Goal: Task Accomplishment & Management: Use online tool/utility

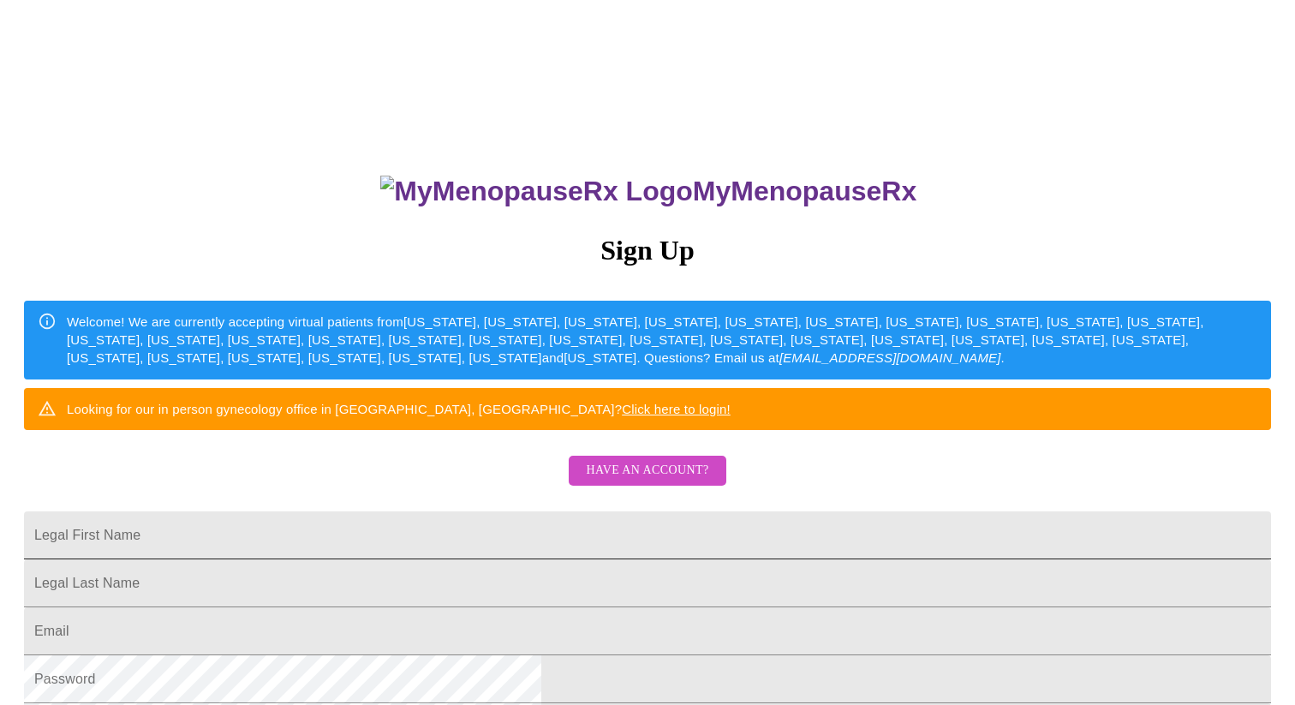
click at [678, 559] on input "Legal First Name" at bounding box center [647, 535] width 1247 height 48
type input "[EMAIL_ADDRESS][DOMAIN_NAME]"
click at [606, 607] on input "Legal First Name" at bounding box center [647, 583] width 1247 height 48
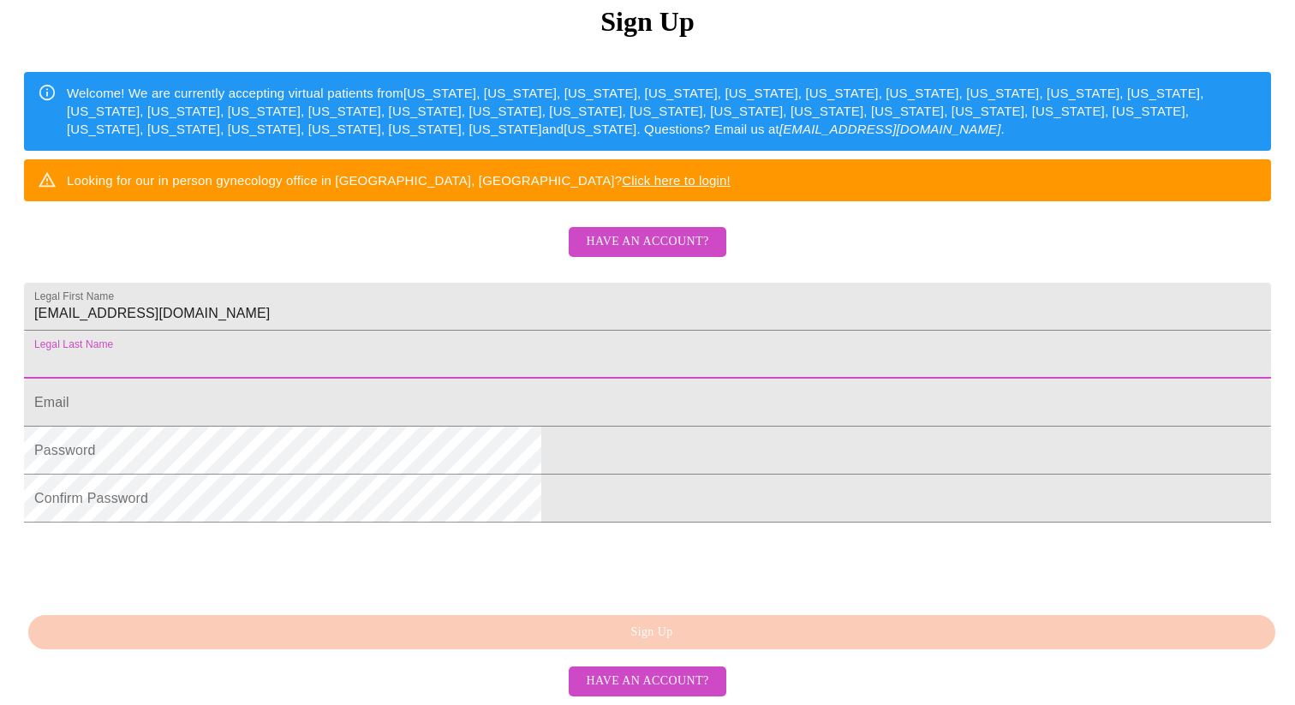
scroll to position [283, 0]
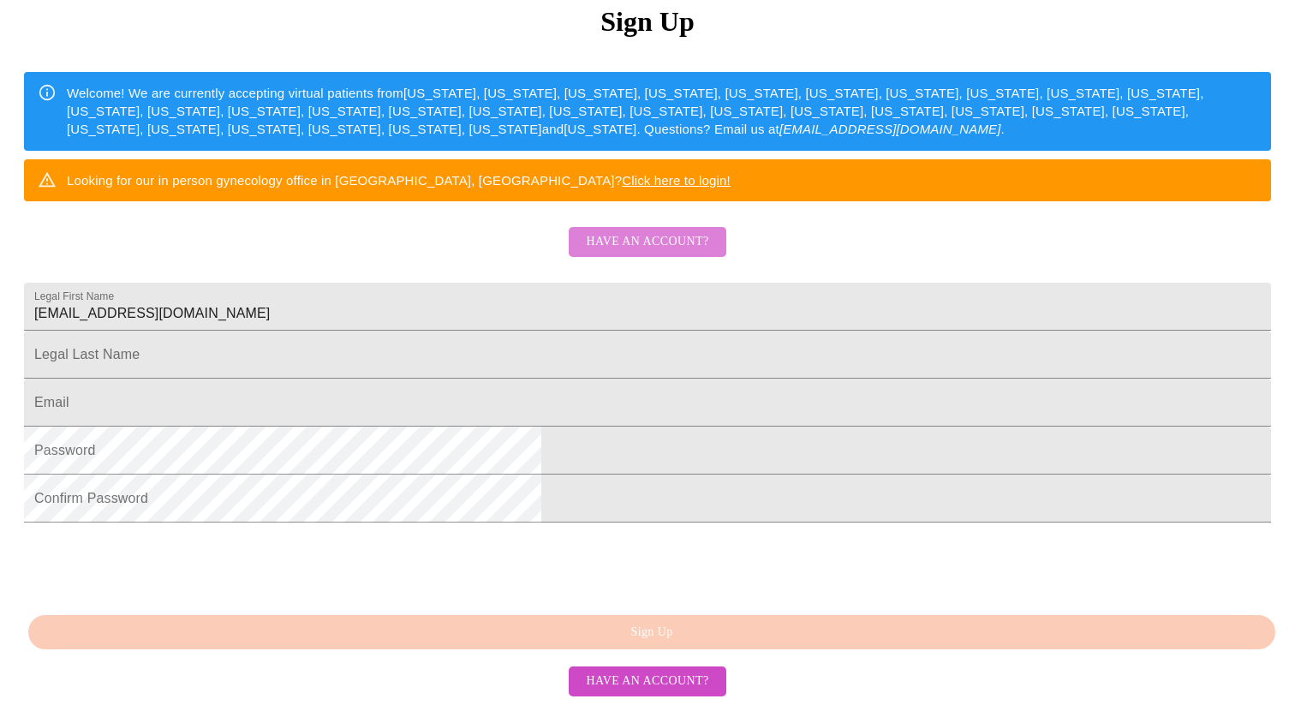
click at [677, 239] on span "Have an account?" at bounding box center [647, 241] width 122 height 21
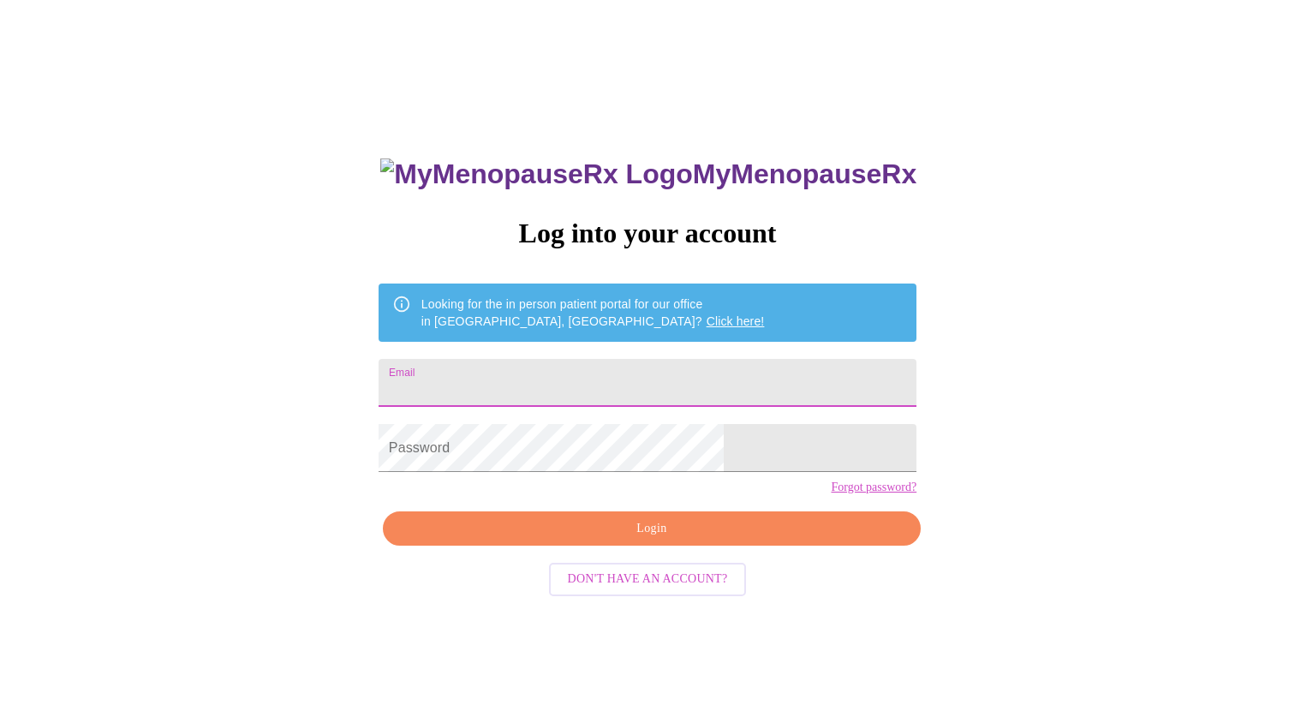
click at [622, 375] on input "Email" at bounding box center [648, 383] width 538 height 48
type input "[EMAIL_ADDRESS][DOMAIN_NAME]"
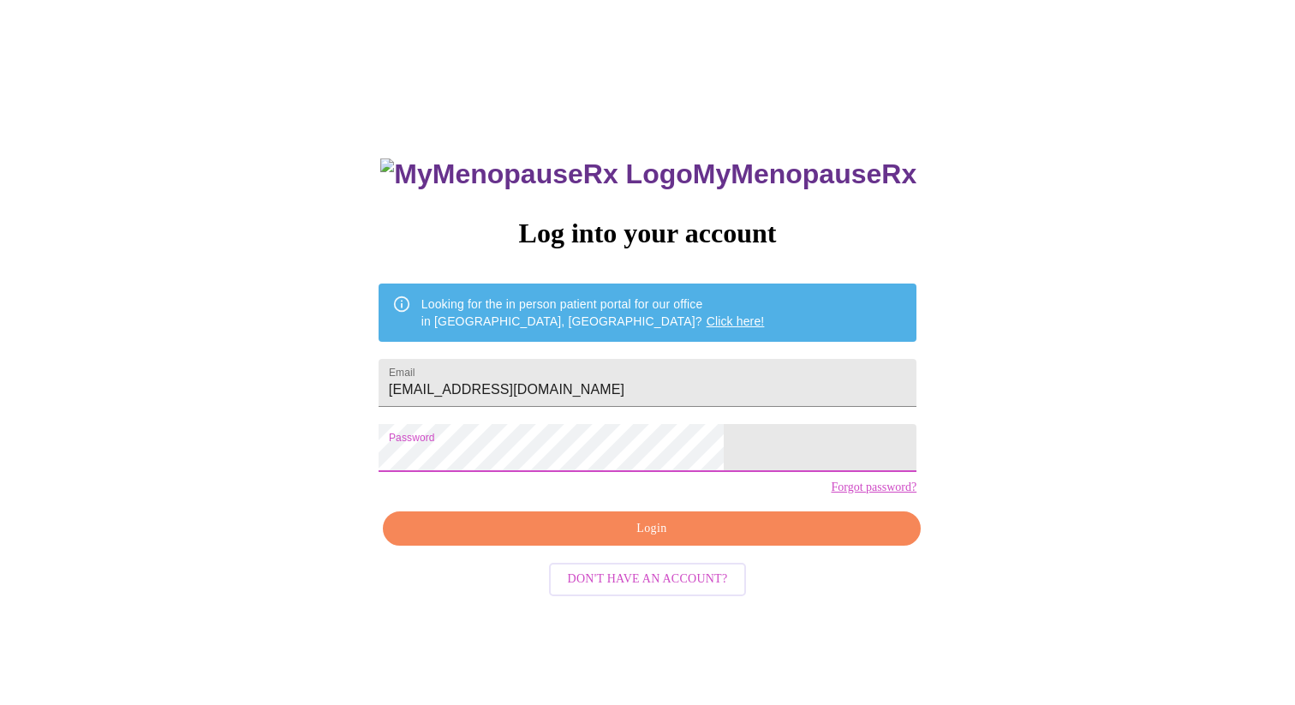
click at [630, 540] on span "Login" at bounding box center [652, 528] width 498 height 21
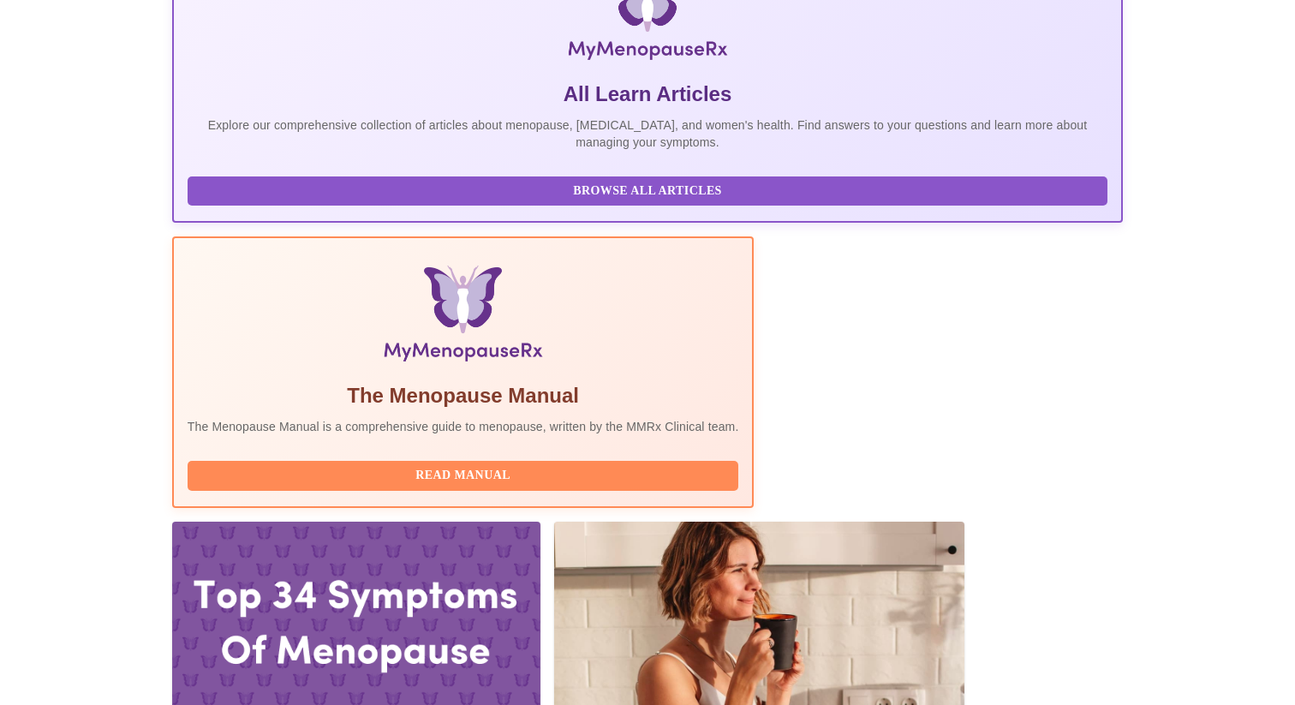
scroll to position [313, 0]
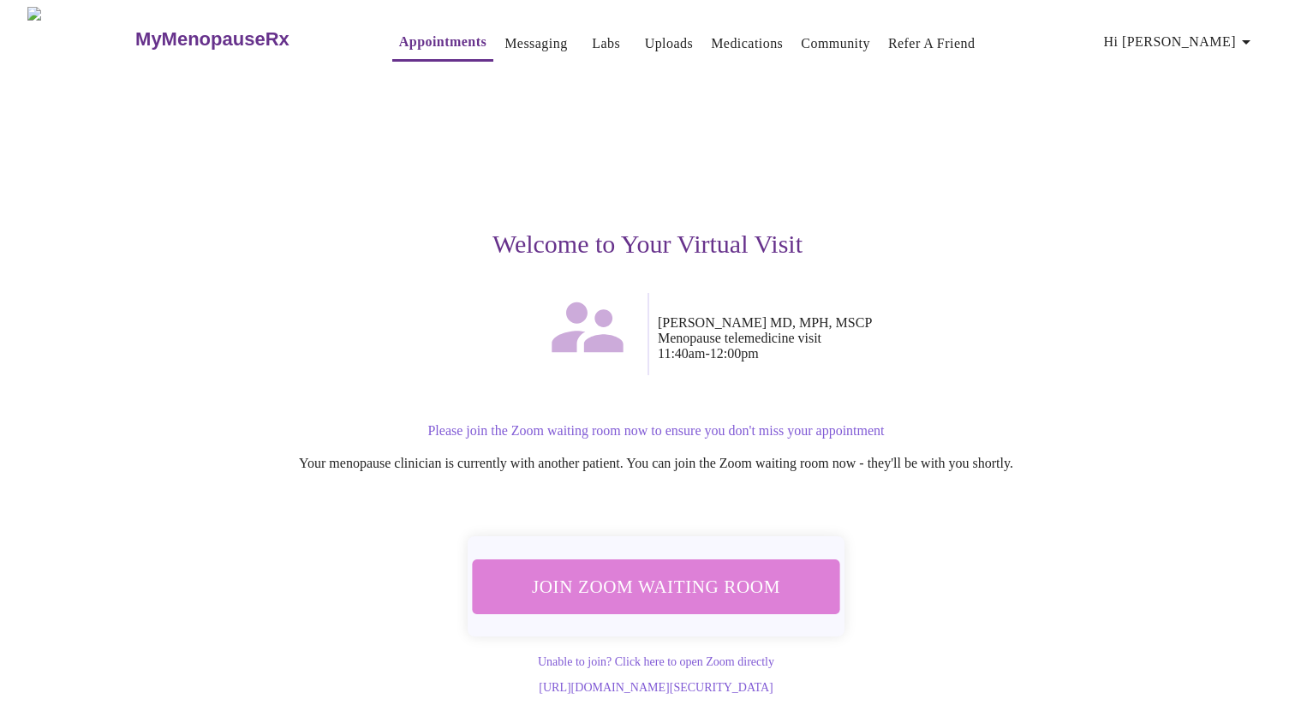
click at [708, 570] on span "Join Zoom Waiting Room" at bounding box center [656, 586] width 323 height 32
